Goal: Transaction & Acquisition: Purchase product/service

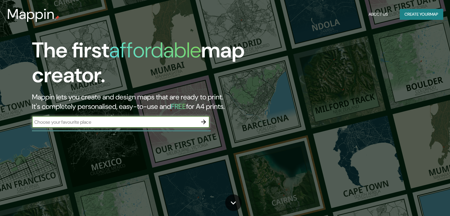
click at [153, 122] on input "text" at bounding box center [115, 122] width 166 height 7
paste input "Sierra Morena 251, La Molina 15024, Perú, La Molina, Lima"
type input "Sierra Morena 251, La Molina 15024, Perú, La Molina, Lima"
click at [204, 123] on icon "button" at bounding box center [203, 122] width 5 height 5
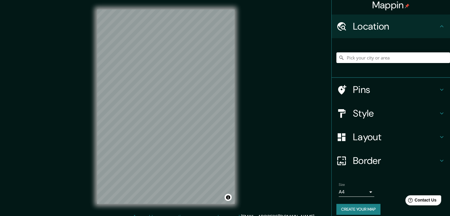
scroll to position [10, 0]
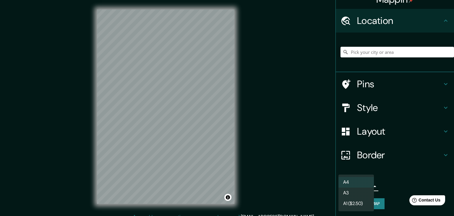
click at [354, 189] on body "Mappin Location Pins Style Layout Border Choose a border. Hint : you can make l…" at bounding box center [227, 108] width 454 height 216
click at [356, 195] on li "A3" at bounding box center [357, 193] width 36 height 11
type input "a4"
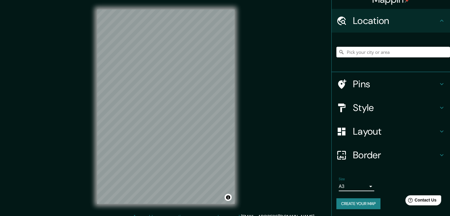
click at [386, 51] on input "Pick your city or area" at bounding box center [393, 52] width 114 height 11
paste input "Sierra Morena 251, La Molina 15024, Perú, La Molina, Lima"
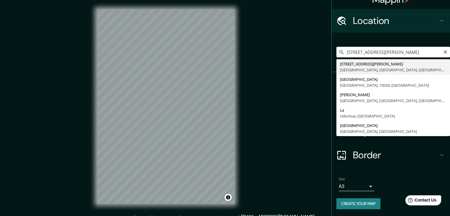
type input "Avenida La Molina 251, Lima, Provincia de Lima, Perú"
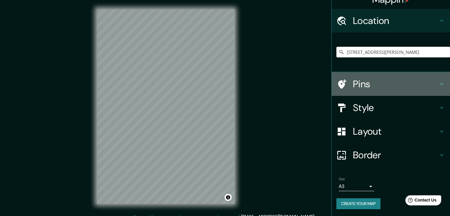
click at [355, 82] on h4 "Pins" at bounding box center [395, 84] width 85 height 12
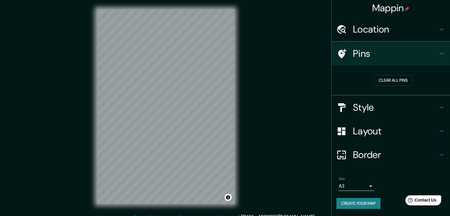
scroll to position [1, 0]
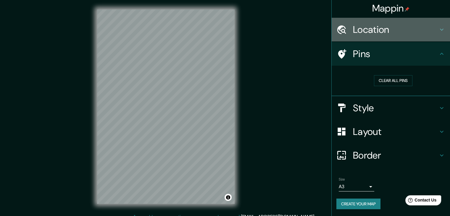
click at [371, 36] on div "Location" at bounding box center [391, 30] width 118 height 24
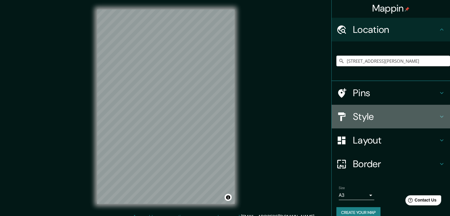
click at [359, 124] on div "Style" at bounding box center [391, 117] width 118 height 24
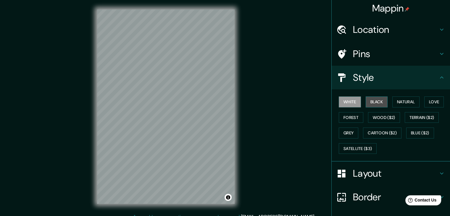
click at [369, 102] on button "Black" at bounding box center [377, 101] width 22 height 11
click at [396, 101] on button "Natural" at bounding box center [405, 101] width 27 height 11
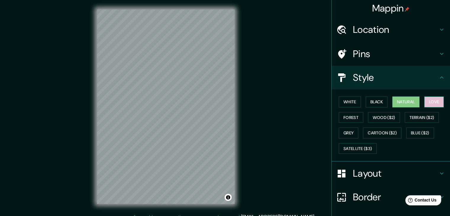
click at [430, 101] on button "Love" at bounding box center [434, 101] width 20 height 11
click at [402, 100] on button "Natural" at bounding box center [405, 101] width 27 height 11
click at [346, 112] on button "Forest" at bounding box center [351, 117] width 25 height 11
click at [392, 106] on button "Natural" at bounding box center [405, 101] width 27 height 11
click at [348, 131] on button "Grey" at bounding box center [349, 133] width 20 height 11
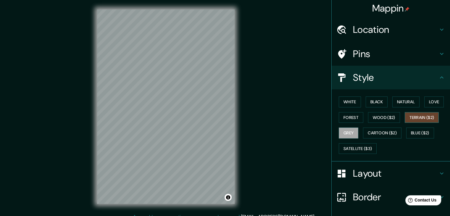
click at [410, 117] on button "Terrain ($2)" at bounding box center [422, 117] width 34 height 11
click at [386, 118] on button "Wood ($2)" at bounding box center [384, 117] width 32 height 11
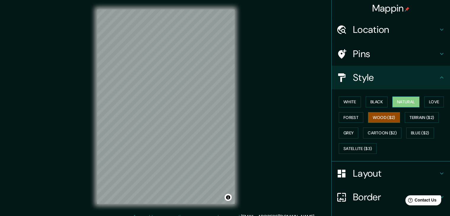
click at [392, 104] on button "Natural" at bounding box center [405, 101] width 27 height 11
click at [348, 102] on button "White" at bounding box center [350, 101] width 22 height 11
click at [392, 100] on button "Natural" at bounding box center [405, 101] width 27 height 11
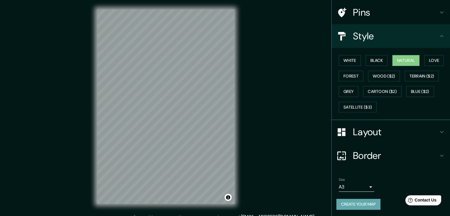
click at [346, 203] on button "Create your map" at bounding box center [358, 204] width 44 height 11
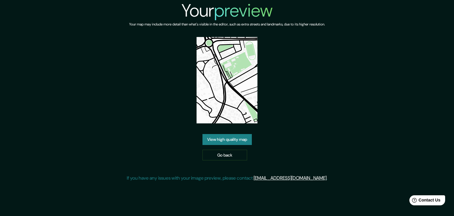
click at [231, 140] on link "View high quality map" at bounding box center [227, 139] width 49 height 11
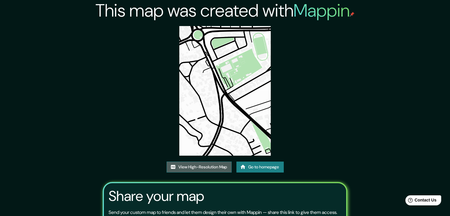
click at [199, 171] on link "View High-Resolution Map" at bounding box center [199, 167] width 65 height 11
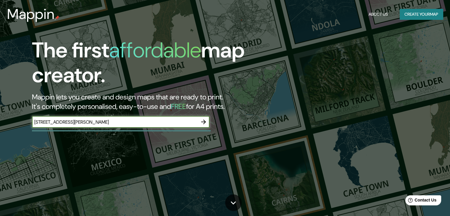
type input "Sierra Morena 251, La Molina 15024, Perú, La Molina, Lima"
click at [207, 121] on icon "button" at bounding box center [203, 121] width 7 height 7
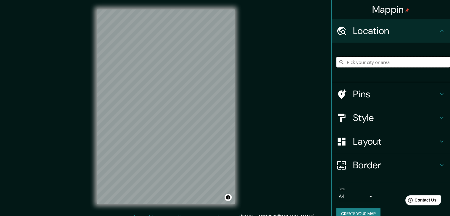
click at [375, 59] on input "Pick your city or area" at bounding box center [393, 62] width 114 height 11
paste input "Sierra Morena 251, La Molina 15024, Perú, La Molina, Lima"
click at [363, 60] on input "Avenida La Molina 251, Lima, Provincia de Lima, Perú" at bounding box center [393, 62] width 114 height 11
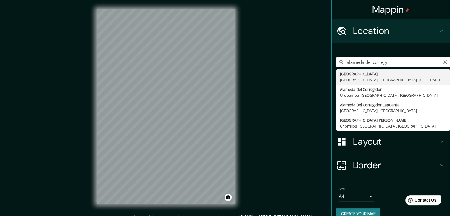
type input "[GEOGRAPHIC_DATA], [GEOGRAPHIC_DATA], [GEOGRAPHIC_DATA], [GEOGRAPHIC_DATA]"
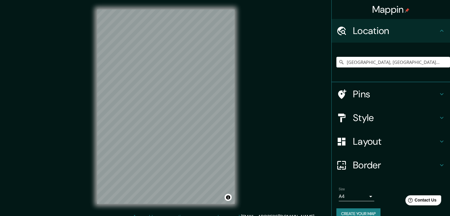
scroll to position [10, 0]
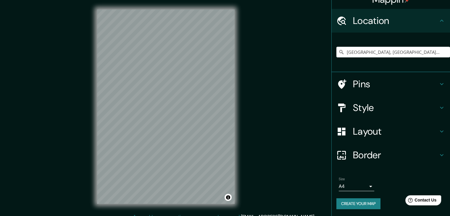
click at [363, 141] on div "Layout" at bounding box center [391, 132] width 118 height 24
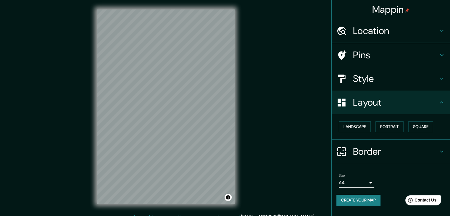
scroll to position [0, 0]
click at [364, 128] on button "Landscape" at bounding box center [355, 126] width 32 height 11
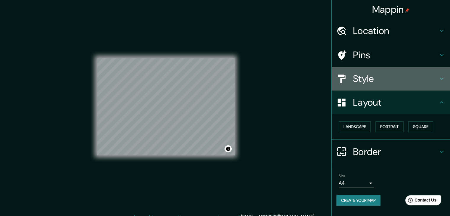
click at [365, 76] on h4 "Style" at bounding box center [395, 79] width 85 height 12
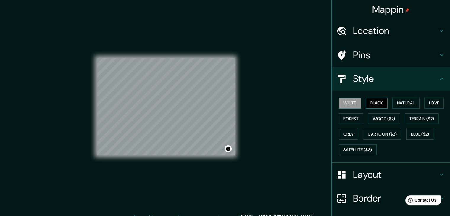
click at [366, 103] on button "Black" at bounding box center [377, 103] width 22 height 11
click at [395, 105] on button "Natural" at bounding box center [405, 103] width 27 height 11
click at [374, 105] on button "Black" at bounding box center [377, 103] width 22 height 11
click at [396, 107] on button "Natural" at bounding box center [405, 103] width 27 height 11
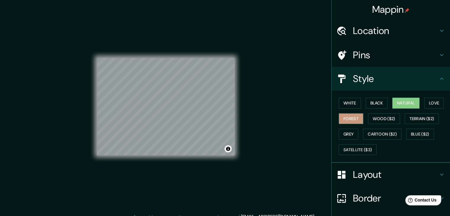
click at [348, 120] on button "Forest" at bounding box center [351, 118] width 25 height 11
click at [345, 132] on button "Grey" at bounding box center [349, 134] width 20 height 11
click at [351, 115] on button "Forest" at bounding box center [351, 118] width 25 height 11
click at [404, 103] on button "Natural" at bounding box center [405, 103] width 27 height 11
click at [376, 100] on button "Black" at bounding box center [377, 103] width 22 height 11
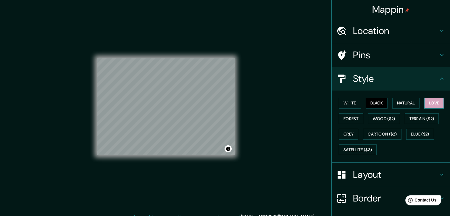
click at [430, 104] on button "Love" at bounding box center [434, 103] width 20 height 11
click at [355, 103] on button "White" at bounding box center [350, 103] width 22 height 11
click at [376, 103] on button "Black" at bounding box center [377, 103] width 22 height 11
click at [392, 106] on button "Natural" at bounding box center [405, 103] width 27 height 11
click at [138, 78] on div at bounding box center [136, 76] width 5 height 5
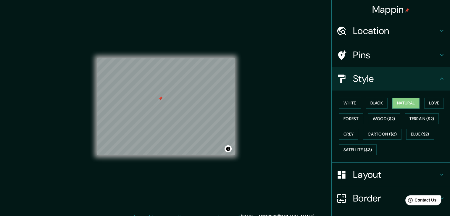
click at [161, 99] on div at bounding box center [160, 98] width 5 height 5
click at [176, 111] on div at bounding box center [176, 109] width 5 height 5
click at [191, 103] on div at bounding box center [191, 101] width 5 height 5
click at [179, 101] on div at bounding box center [179, 100] width 5 height 5
click at [353, 170] on h4 "Layout" at bounding box center [395, 175] width 85 height 12
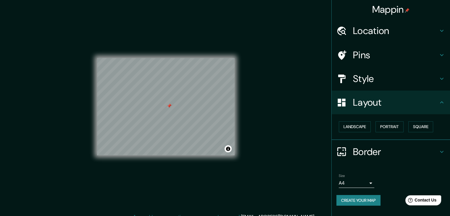
click at [354, 191] on div "Size A4 single Create your map" at bounding box center [390, 190] width 109 height 39
click at [351, 183] on body "Mappin Location Avenida Alameda del Corregidor, Lima, Provincia de Lima, Perú P…" at bounding box center [225, 108] width 450 height 216
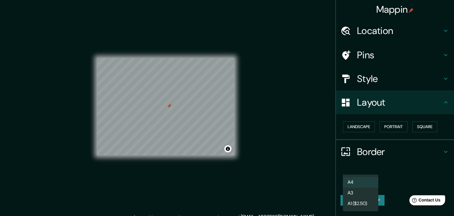
click at [366, 193] on li "A3" at bounding box center [361, 193] width 36 height 11
type input "a4"
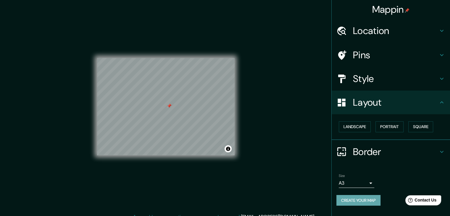
click at [361, 201] on button "Create your map" at bounding box center [358, 200] width 44 height 11
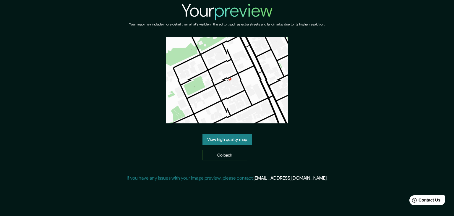
click at [240, 137] on link "View high quality map" at bounding box center [227, 139] width 49 height 11
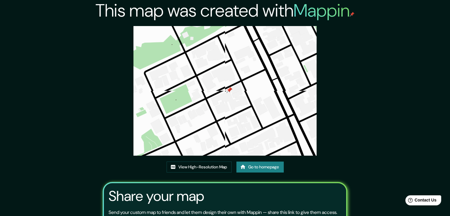
click at [206, 162] on div "View High-Resolution Map Go to homepage" at bounding box center [225, 170] width 117 height 16
click at [204, 165] on link "View High-Resolution Map" at bounding box center [199, 167] width 65 height 11
click at [202, 167] on link "View High-Resolution Map" at bounding box center [199, 167] width 65 height 11
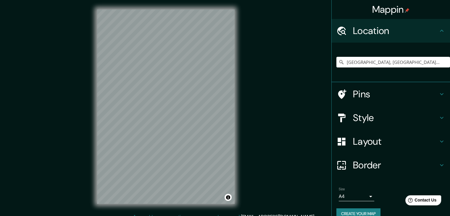
click at [370, 68] on div "[GEOGRAPHIC_DATA], [GEOGRAPHIC_DATA], [GEOGRAPHIC_DATA], [GEOGRAPHIC_DATA]" at bounding box center [393, 62] width 114 height 30
click at [368, 64] on input "[GEOGRAPHIC_DATA], [GEOGRAPHIC_DATA], [GEOGRAPHIC_DATA], [GEOGRAPHIC_DATA]" at bounding box center [393, 62] width 114 height 11
click at [397, 60] on input "[GEOGRAPHIC_DATA], [GEOGRAPHIC_DATA], [GEOGRAPHIC_DATA], [GEOGRAPHIC_DATA]" at bounding box center [393, 62] width 114 height 11
click at [433, 63] on input "[GEOGRAPHIC_DATA], [GEOGRAPHIC_DATA], [GEOGRAPHIC_DATA], [GEOGRAPHIC_DATA]" at bounding box center [393, 62] width 114 height 11
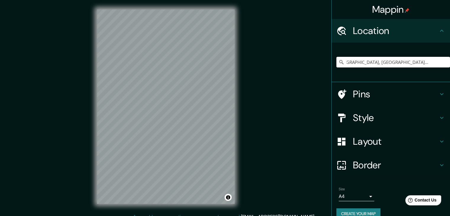
click at [433, 61] on input "[GEOGRAPHIC_DATA], [GEOGRAPHIC_DATA], [GEOGRAPHIC_DATA], [GEOGRAPHIC_DATA]" at bounding box center [393, 62] width 114 height 11
type input "[GEOGRAPHIC_DATA], [GEOGRAPHIC_DATA], [GEOGRAPHIC_DATA], [GEOGRAPHIC_DATA]"
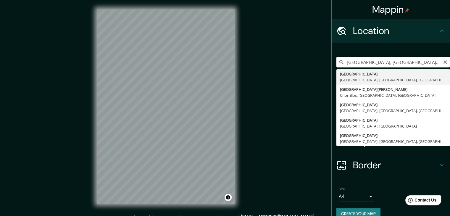
scroll to position [0, 0]
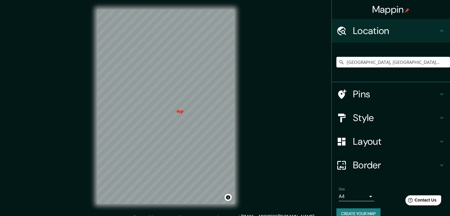
click at [178, 112] on div at bounding box center [180, 112] width 5 height 5
click at [181, 112] on div at bounding box center [181, 112] width 5 height 5
click at [179, 110] on div at bounding box center [181, 112] width 5 height 5
click at [177, 110] on div at bounding box center [177, 111] width 5 height 5
click at [360, 134] on div "Layout" at bounding box center [391, 142] width 118 height 24
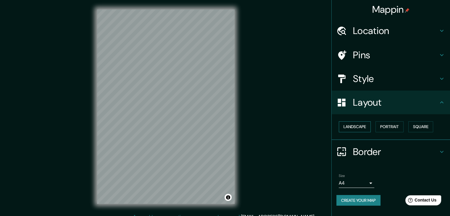
click at [368, 128] on button "Landscape" at bounding box center [355, 126] width 32 height 11
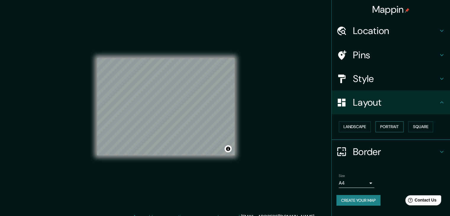
click at [386, 129] on button "Portrait" at bounding box center [389, 126] width 28 height 11
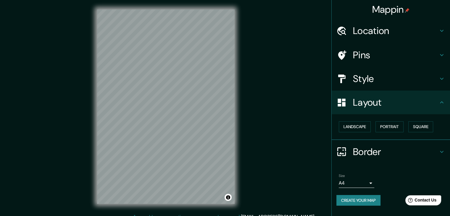
click at [425, 120] on div "Landscape [GEOGRAPHIC_DATA]" at bounding box center [393, 127] width 114 height 16
click at [361, 124] on button "Landscape" at bounding box center [355, 126] width 32 height 11
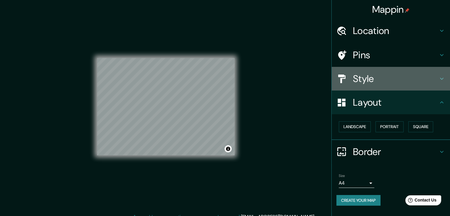
click at [376, 79] on h4 "Style" at bounding box center [395, 79] width 85 height 12
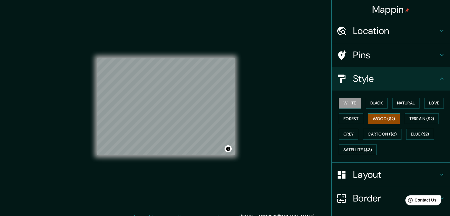
click at [379, 116] on button "Wood ($2)" at bounding box center [384, 118] width 32 height 11
click at [352, 116] on button "Forest" at bounding box center [351, 118] width 25 height 11
click at [376, 117] on button "Wood ($2)" at bounding box center [384, 118] width 32 height 11
click at [346, 116] on button "Forest" at bounding box center [351, 118] width 25 height 11
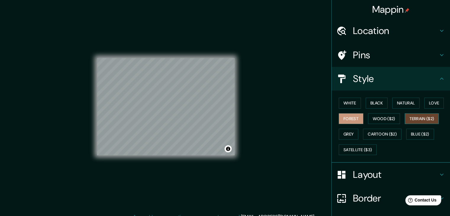
click at [417, 119] on button "Terrain ($2)" at bounding box center [422, 118] width 34 height 11
click at [413, 132] on button "Blue ($2)" at bounding box center [420, 134] width 28 height 11
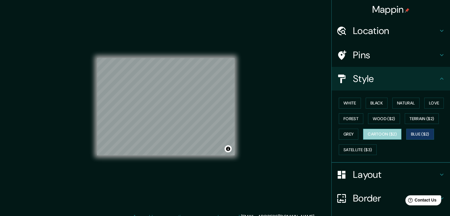
click at [393, 133] on button "Cartoon ($2)" at bounding box center [382, 134] width 38 height 11
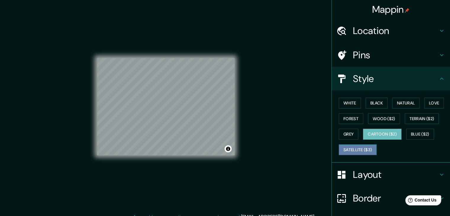
click at [363, 147] on button "Satellite ($3)" at bounding box center [358, 149] width 38 height 11
click at [75, 36] on div "Mappin Location [GEOGRAPHIC_DATA], [GEOGRAPHIC_DATA], [GEOGRAPHIC_DATA], [GEOGR…" at bounding box center [225, 111] width 450 height 223
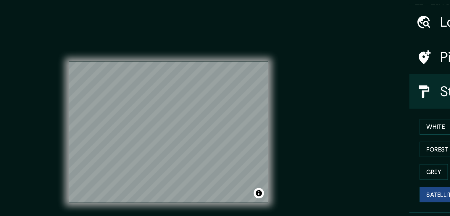
click at [284, 20] on div "Mappin Location [GEOGRAPHIC_DATA], [GEOGRAPHIC_DATA], [GEOGRAPHIC_DATA], [GEOGR…" at bounding box center [225, 111] width 450 height 223
